Goal: Find specific page/section: Find specific page/section

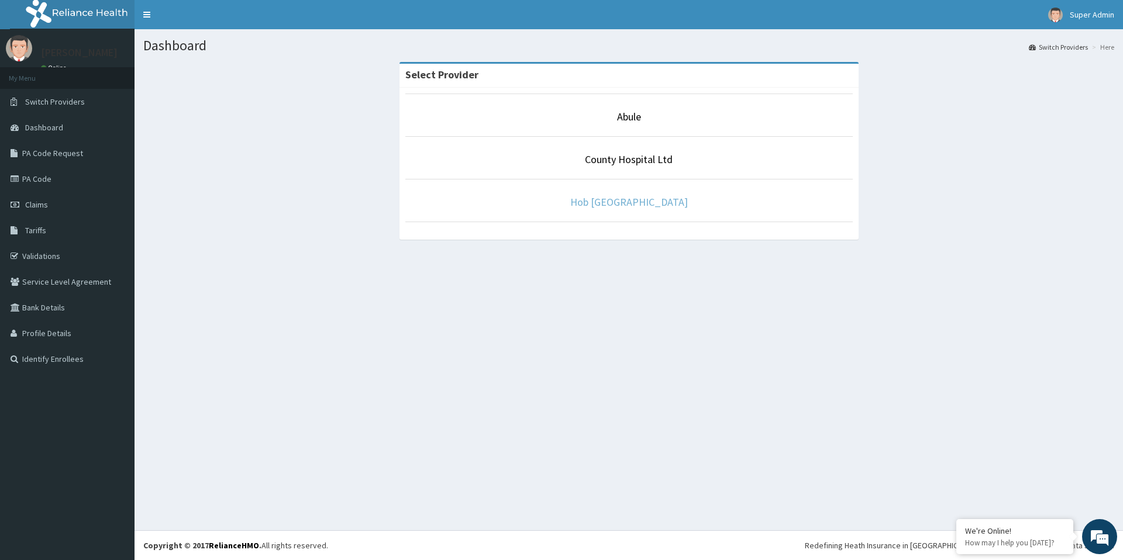
click at [616, 202] on link "Hob [GEOGRAPHIC_DATA]" at bounding box center [629, 201] width 118 height 13
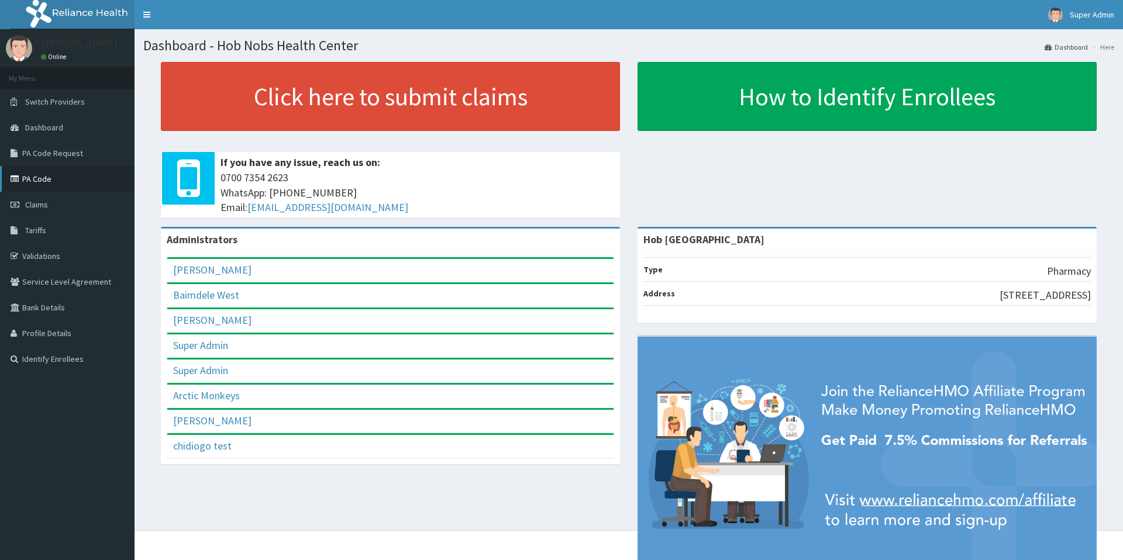
click at [51, 184] on link "PA Code" at bounding box center [67, 179] width 134 height 26
